Goal: Information Seeking & Learning: Learn about a topic

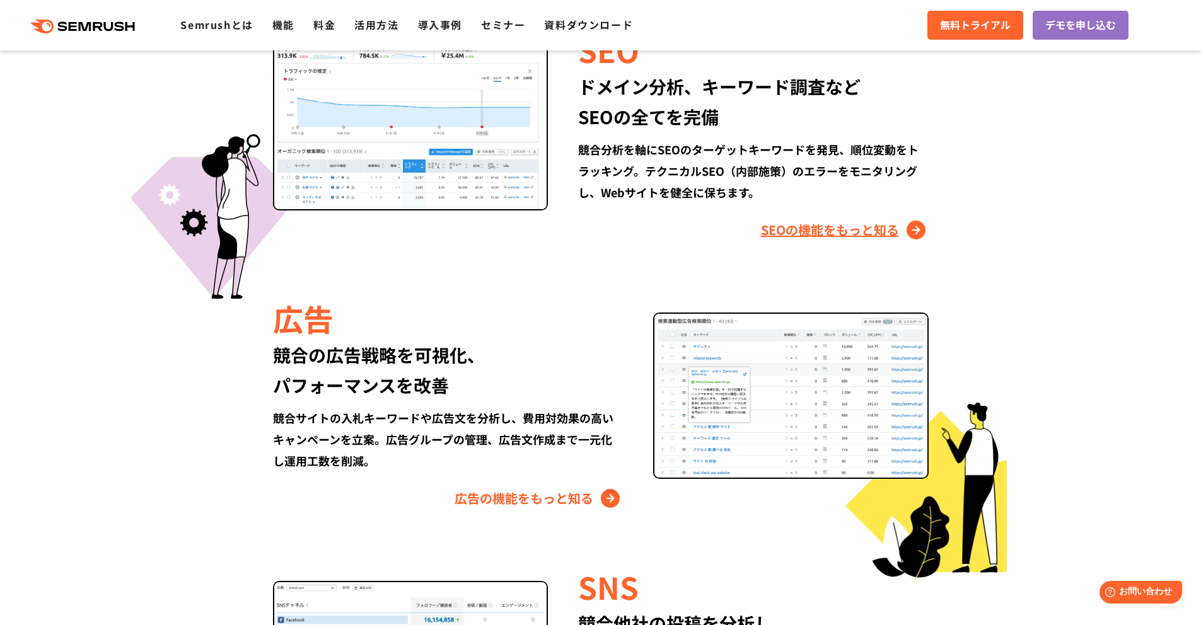
click at [838, 238] on link "SEOの機能をもっと知る" at bounding box center [845, 230] width 168 height 20
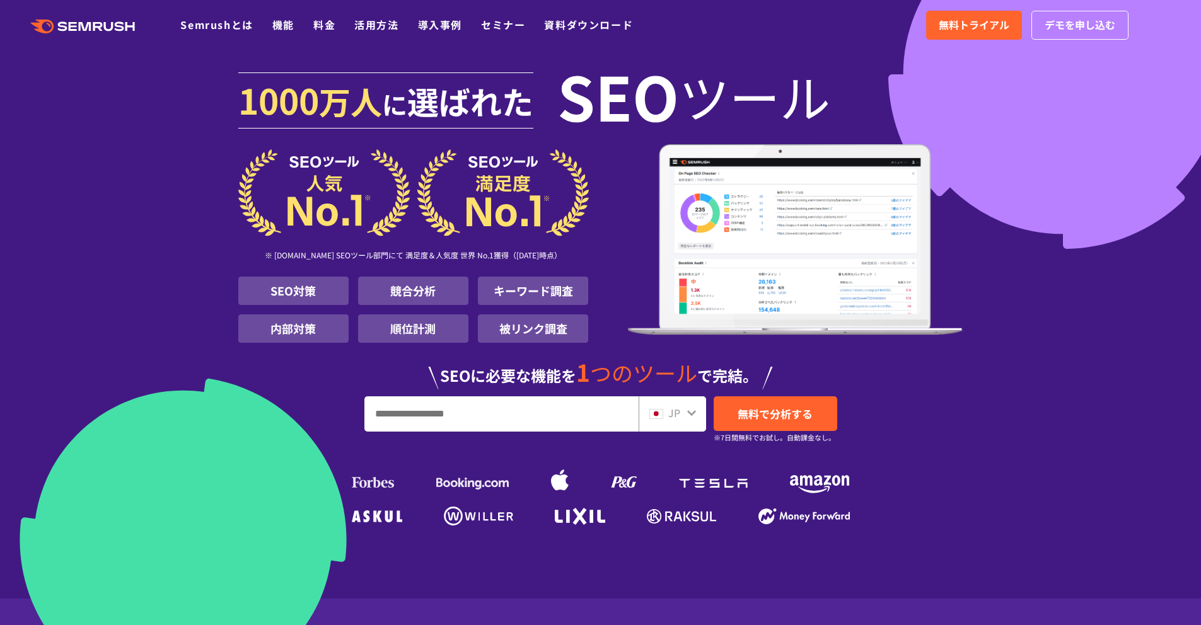
click at [407, 294] on li "競合分析" at bounding box center [413, 291] width 110 height 28
click at [217, 26] on link "Semrushとは" at bounding box center [216, 24] width 72 height 15
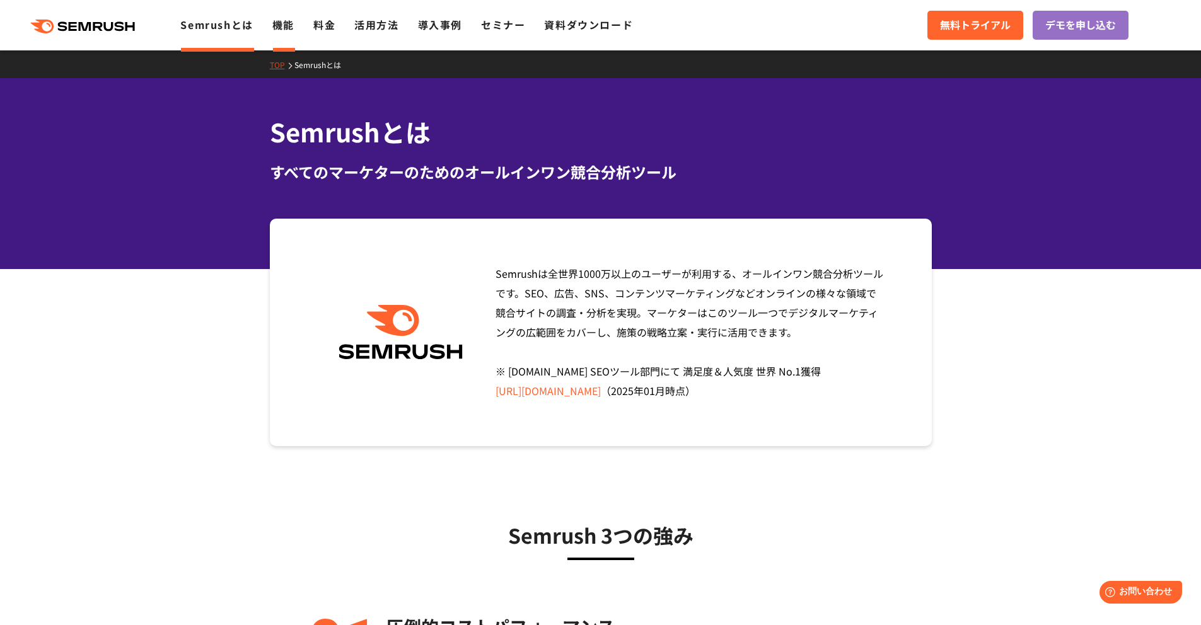
click at [288, 30] on link "機能" at bounding box center [283, 24] width 22 height 15
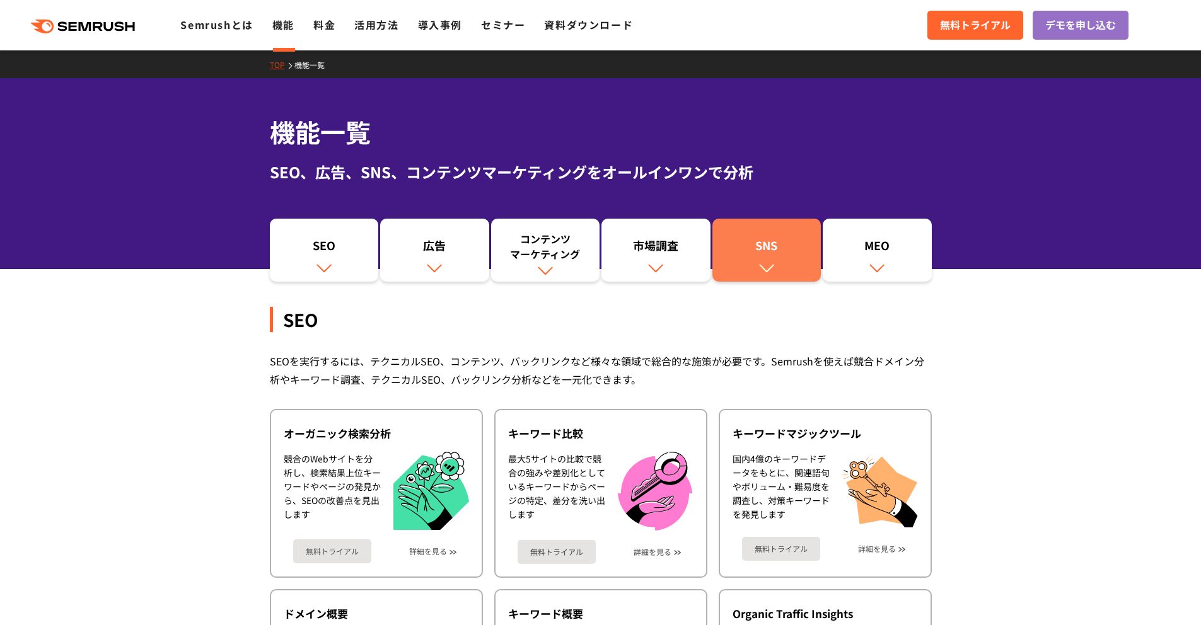
click at [797, 259] on link "SNS" at bounding box center [766, 250] width 109 height 63
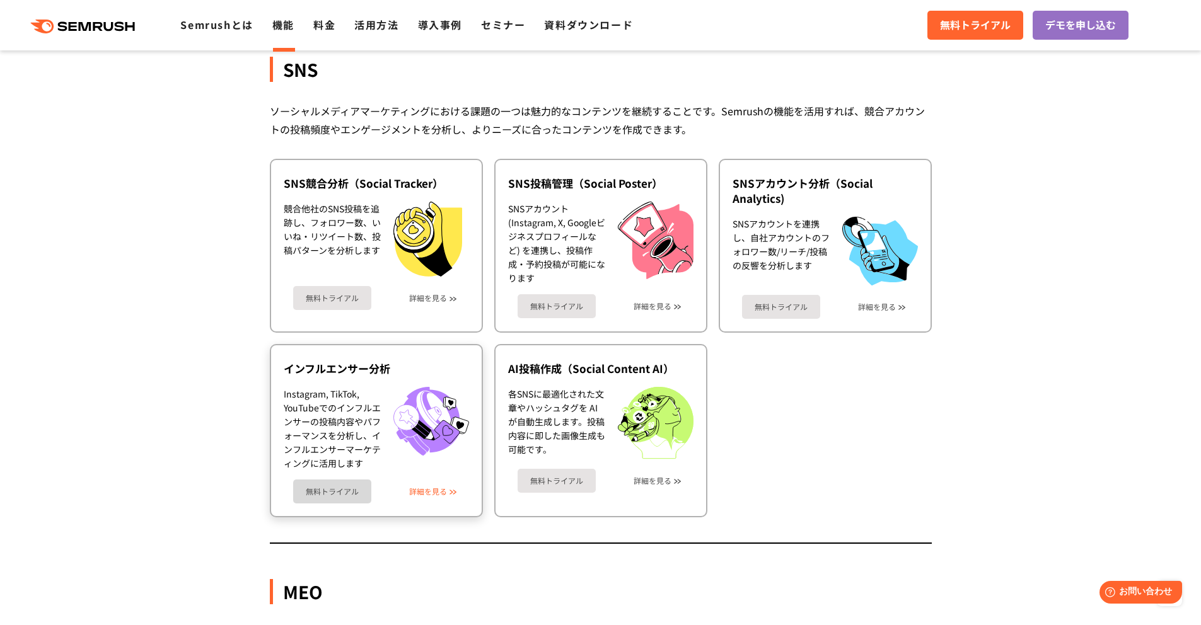
click at [421, 489] on link "詳細を見る" at bounding box center [428, 491] width 38 height 9
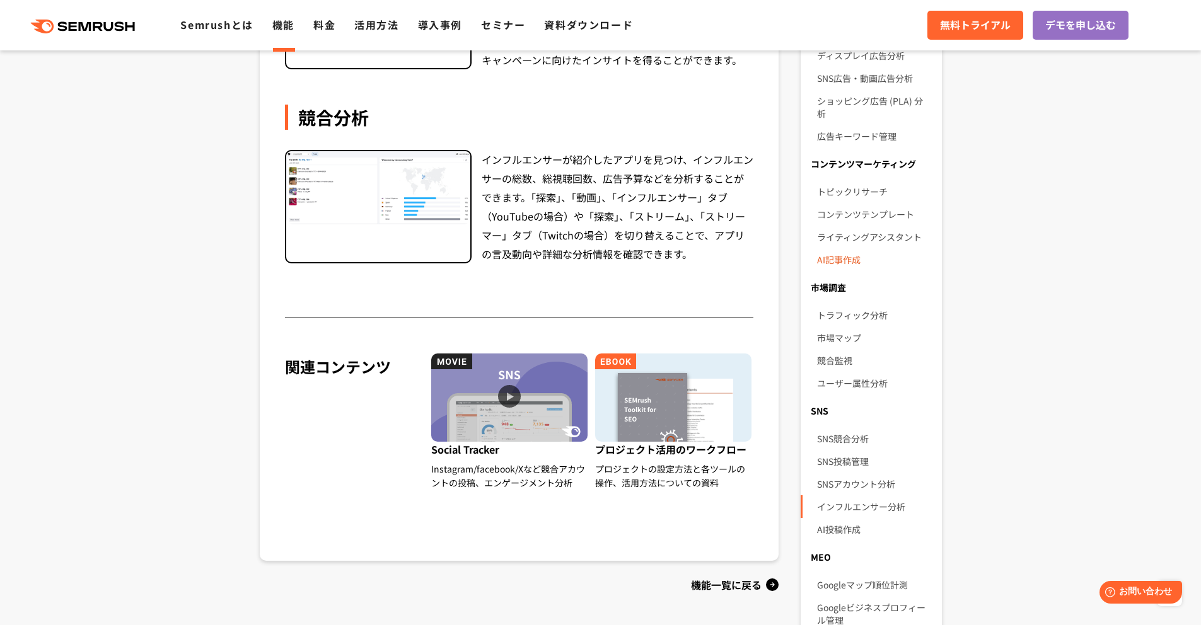
scroll to position [606, 0]
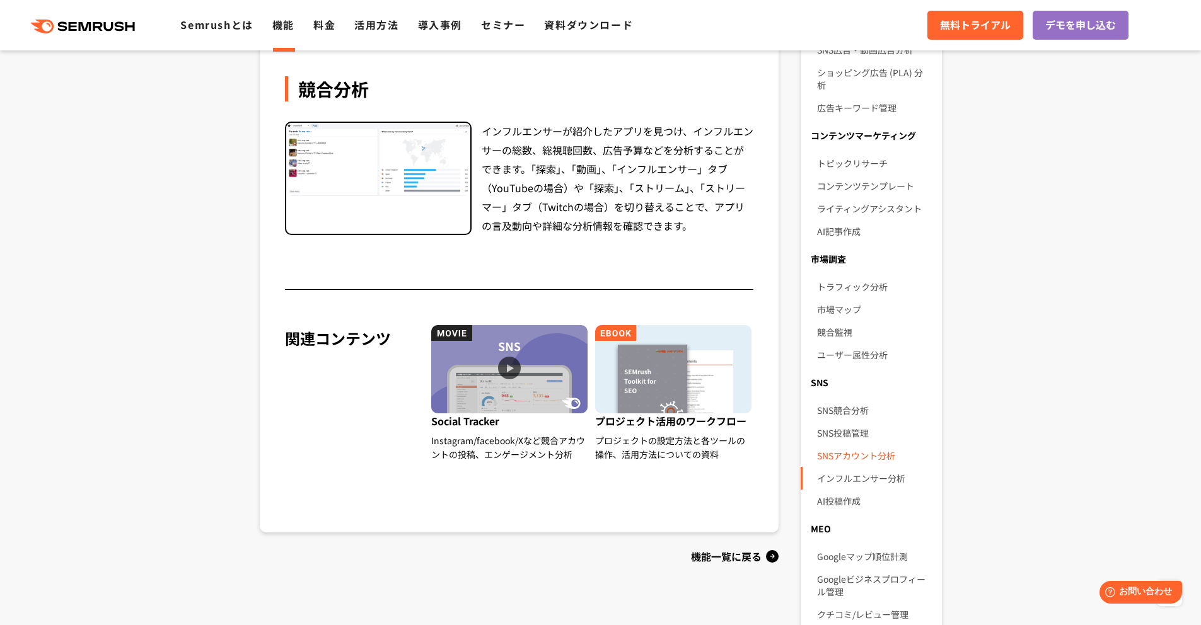
click at [862, 444] on link "SNSアカウント分析" at bounding box center [874, 455] width 114 height 23
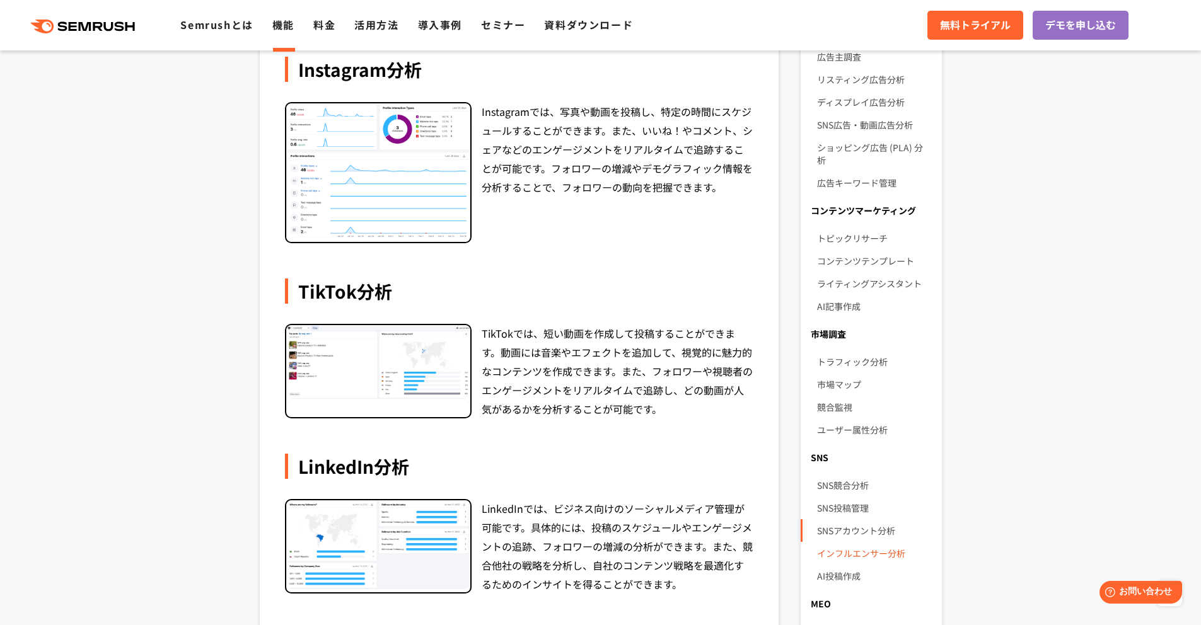
click at [857, 542] on link "インフルエンサー分析" at bounding box center [874, 553] width 114 height 23
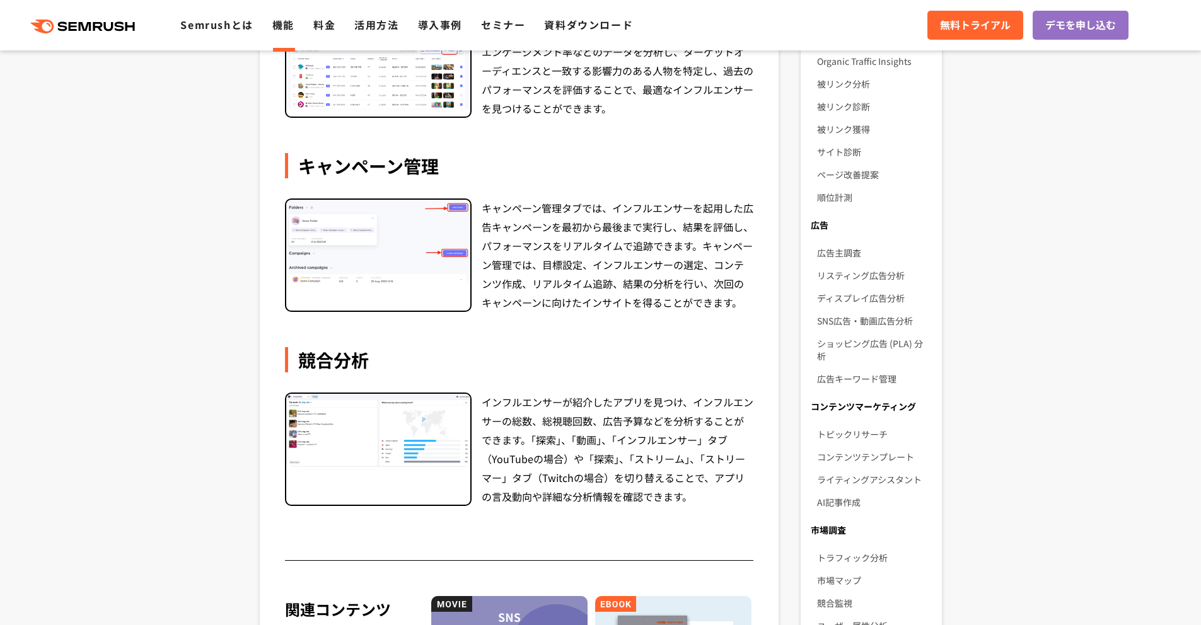
scroll to position [528, 0]
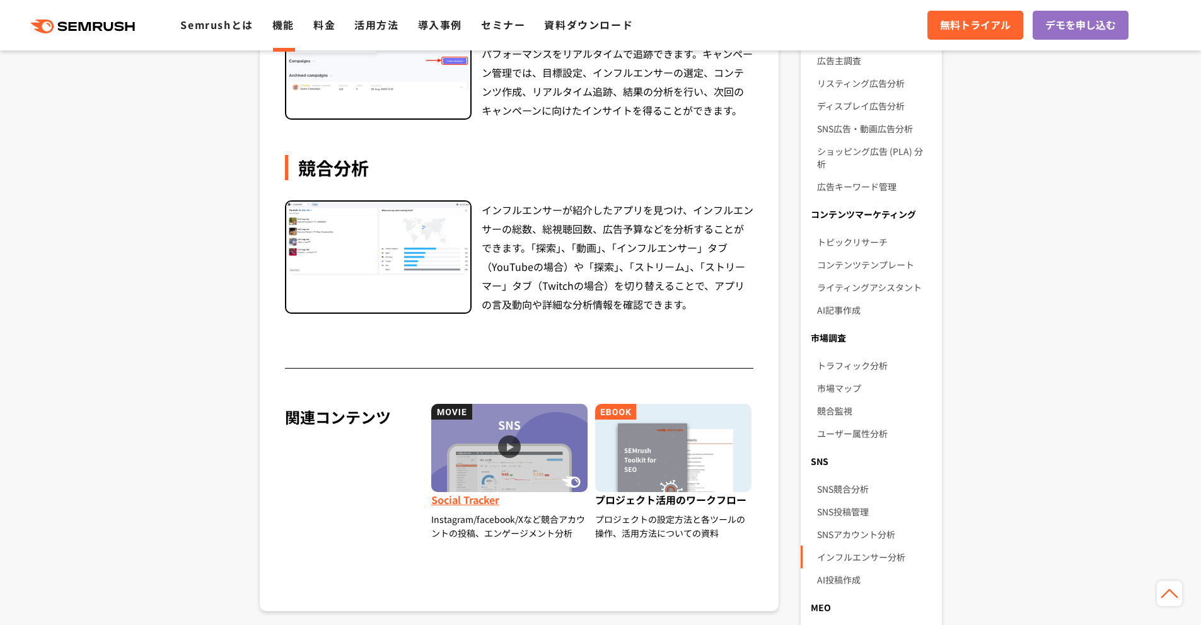
click at [467, 499] on span "Social Tracker" at bounding box center [510, 502] width 158 height 20
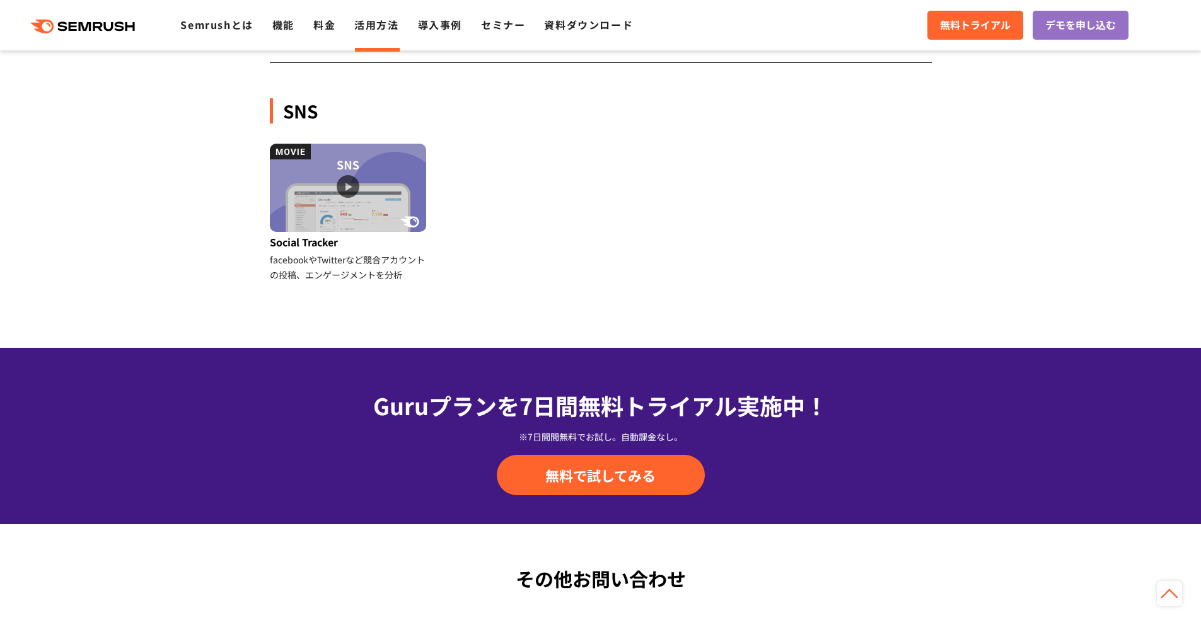
scroll to position [1306, 0]
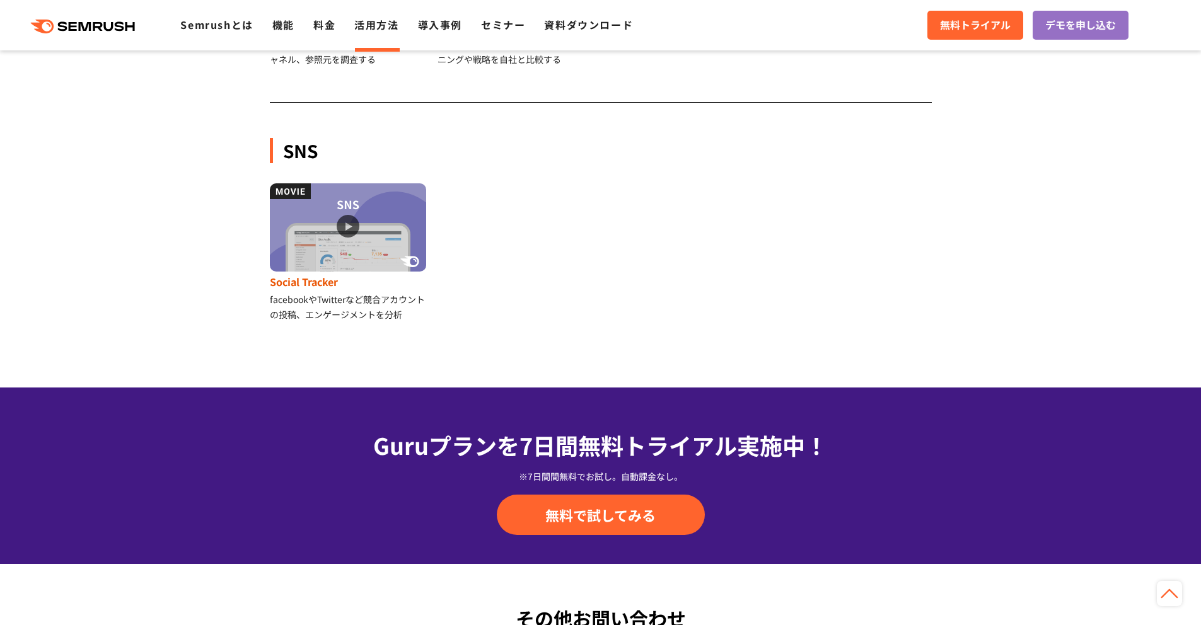
click at [355, 249] on img at bounding box center [348, 227] width 156 height 88
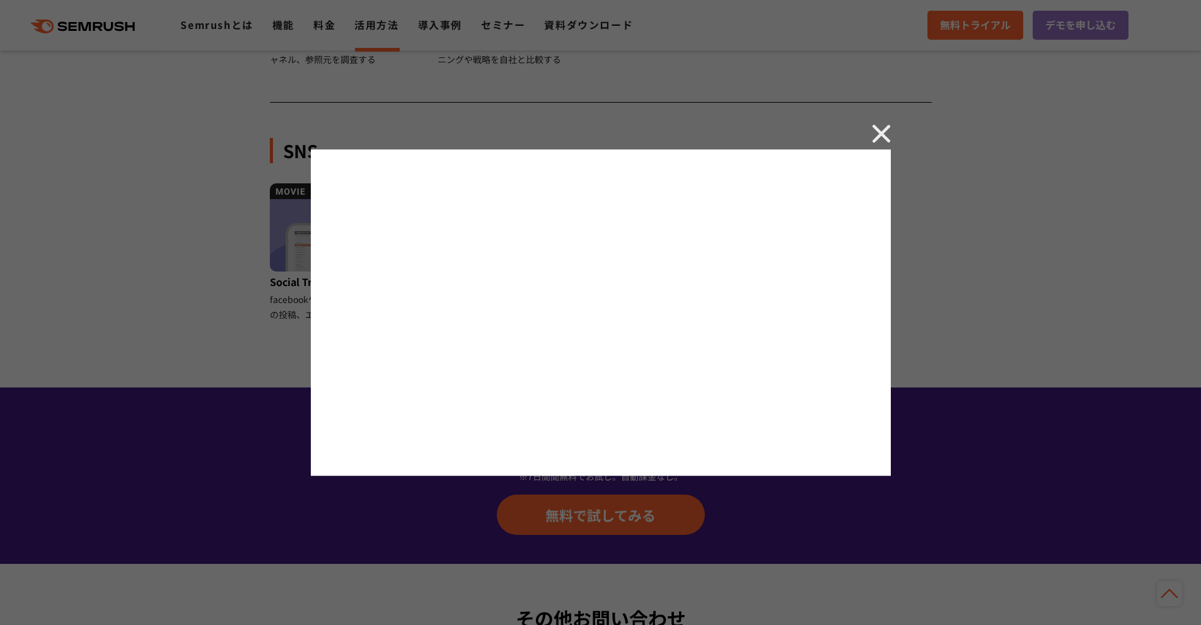
click at [873, 131] on img at bounding box center [881, 133] width 19 height 19
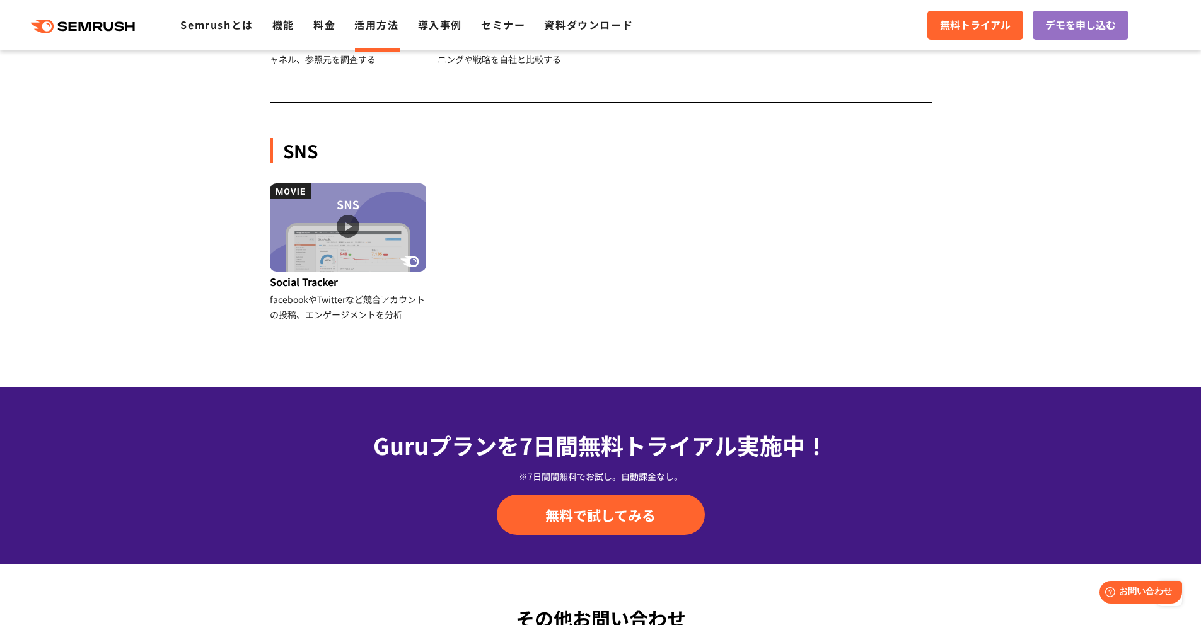
scroll to position [0, 0]
